Goal: Use online tool/utility: Use online tool/utility

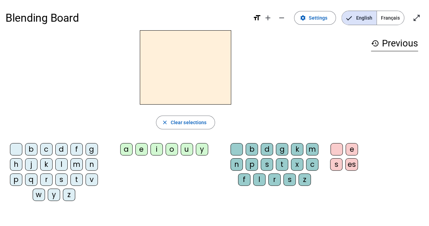
click at [72, 198] on div "z" at bounding box center [69, 194] width 12 height 12
click at [13, 153] on div at bounding box center [16, 149] width 12 height 12
click at [89, 176] on div "v" at bounding box center [91, 179] width 12 height 12
click at [157, 169] on div "b c d f g h j k l m n p q r s t v w y z a e i o u y b d g k m n p s t x c f l r…" at bounding box center [185, 173] width 360 height 66
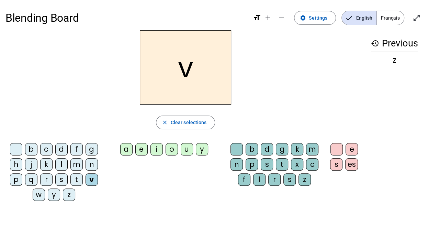
click at [125, 148] on div "a" at bounding box center [126, 149] width 12 height 12
click at [152, 134] on div "va close Clear selections b c d f g h j k l m n p q r s t v w y z a e i o u y b…" at bounding box center [185, 118] width 360 height 176
click at [182, 148] on div "u" at bounding box center [187, 149] width 12 height 12
click at [32, 151] on div "b" at bounding box center [31, 149] width 12 height 12
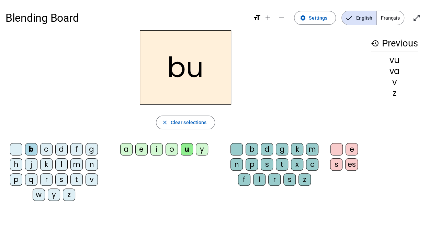
click at [58, 165] on div "l" at bounding box center [61, 164] width 12 height 12
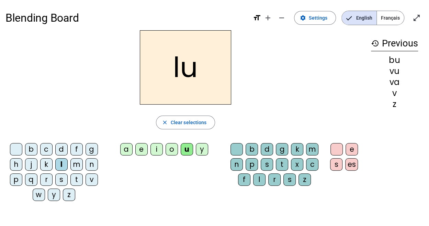
click at [72, 182] on div "t" at bounding box center [76, 179] width 12 height 12
click at [59, 180] on div "s" at bounding box center [61, 179] width 12 height 12
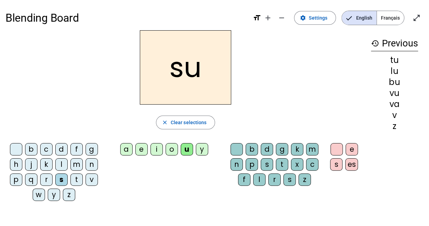
click at [123, 152] on div "a" at bounding box center [126, 149] width 12 height 12
click at [77, 167] on div "m" at bounding box center [76, 164] width 12 height 12
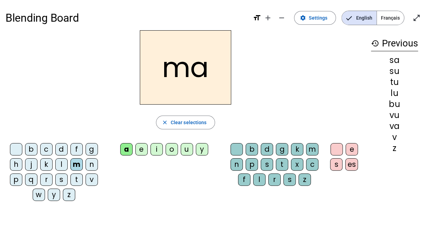
click at [86, 182] on div "v" at bounding box center [91, 179] width 12 height 12
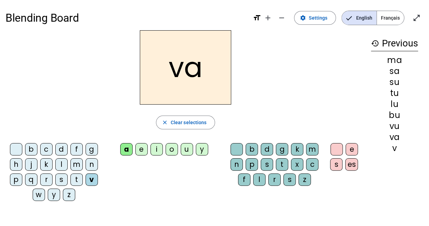
click at [248, 199] on div "b c d f g h j k l m n p q r s t v w y z a e i o u y b d g k m n p s t x c f l r…" at bounding box center [185, 173] width 360 height 66
click at [256, 181] on div "l" at bounding box center [259, 179] width 12 height 12
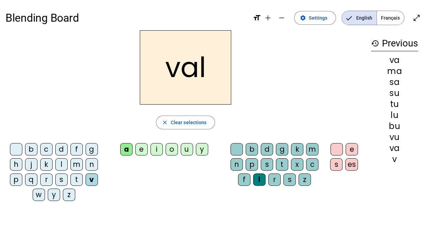
click at [31, 148] on div "b" at bounding box center [31, 149] width 12 height 12
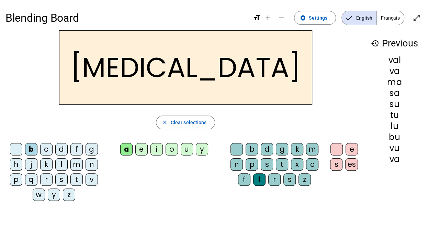
click at [309, 163] on div "c" at bounding box center [312, 164] width 12 height 12
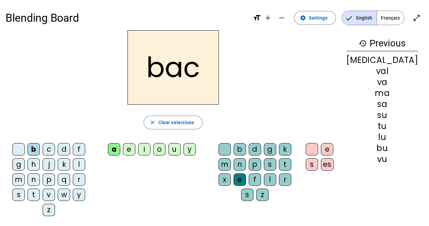
click at [25, 188] on div "s" at bounding box center [18, 194] width 12 height 12
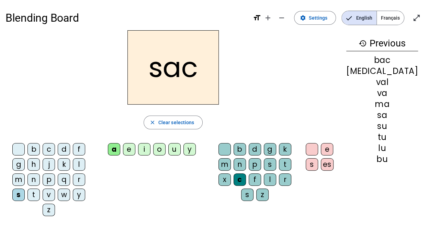
click at [14, 153] on div at bounding box center [18, 149] width 12 height 12
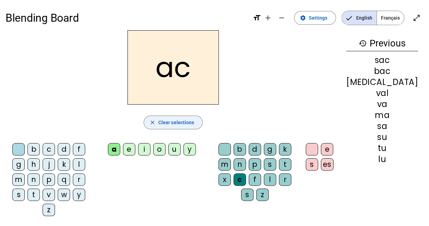
click at [182, 122] on span "Clear selections" at bounding box center [176, 122] width 36 height 8
